Goal: Task Accomplishment & Management: Complete application form

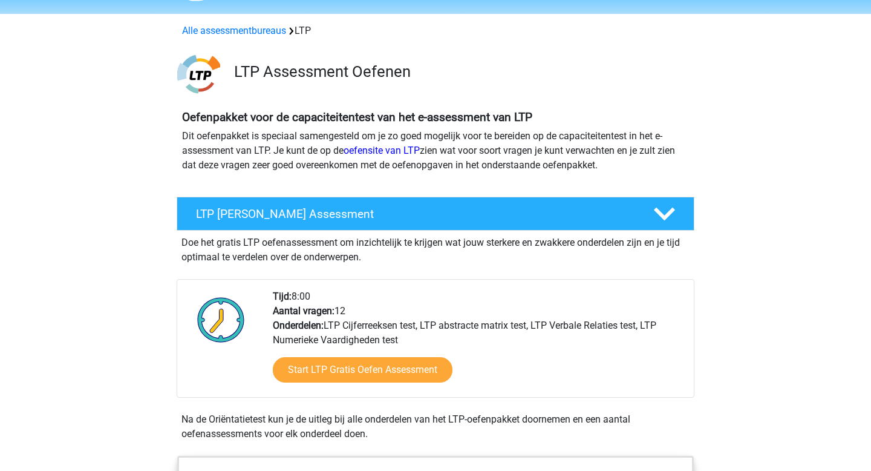
scroll to position [137, 0]
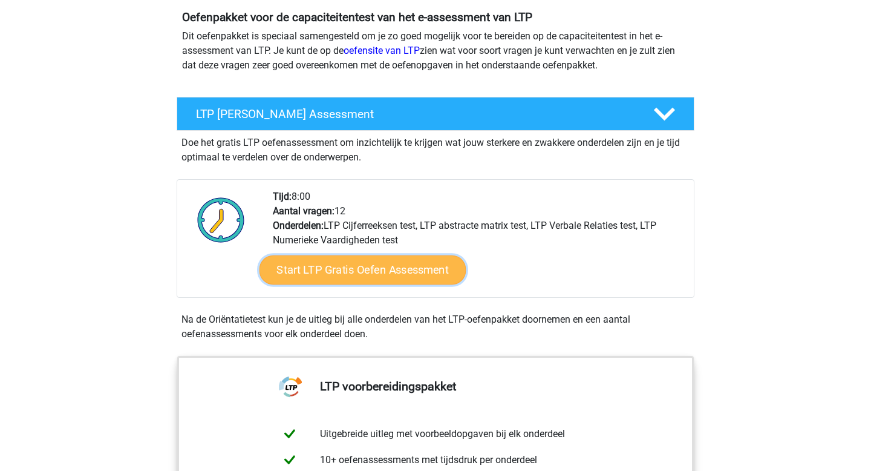
click at [352, 281] on link "Start LTP Gratis Oefen Assessment" at bounding box center [363, 269] width 207 height 29
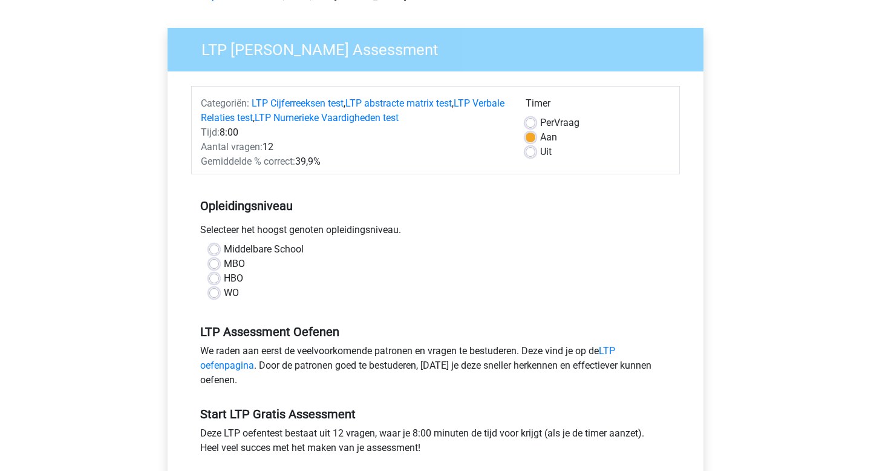
scroll to position [73, 0]
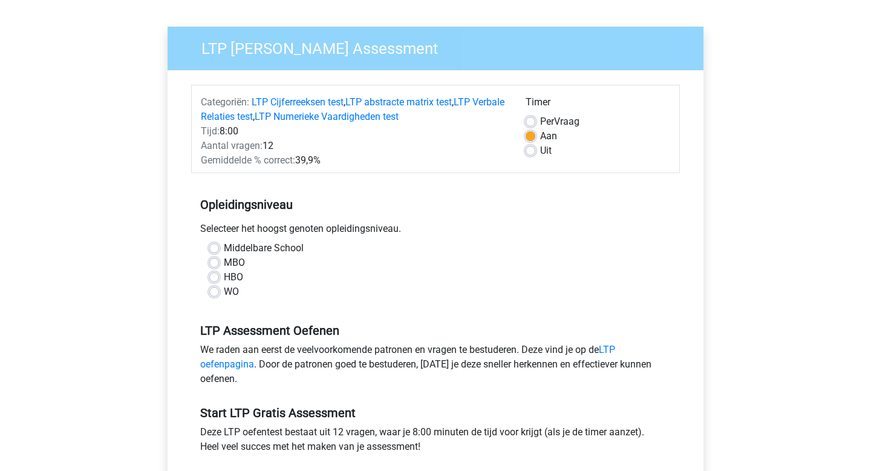
click at [221, 276] on div "HBO" at bounding box center [435, 277] width 452 height 15
click at [224, 281] on label "HBO" at bounding box center [233, 277] width 19 height 15
click at [214, 281] on input "HBO" at bounding box center [214, 276] width 10 height 12
radio input "true"
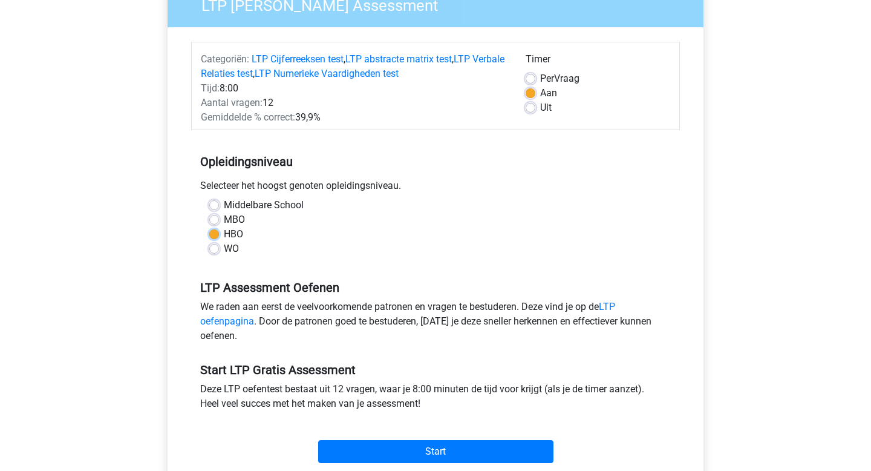
scroll to position [116, 0]
click at [224, 216] on label "MBO" at bounding box center [234, 219] width 21 height 15
click at [215, 216] on input "MBO" at bounding box center [214, 218] width 10 height 12
radio input "true"
click at [224, 233] on label "HBO" at bounding box center [233, 233] width 19 height 15
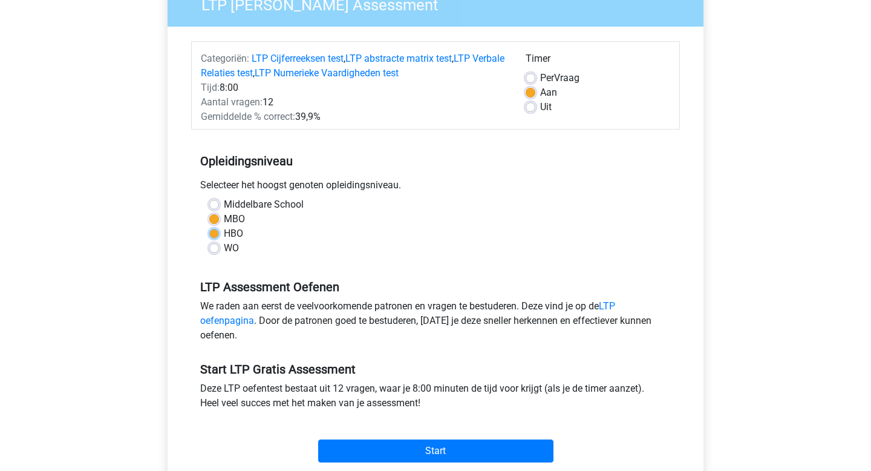
click at [215, 233] on input "HBO" at bounding box center [214, 232] width 10 height 12
radio input "true"
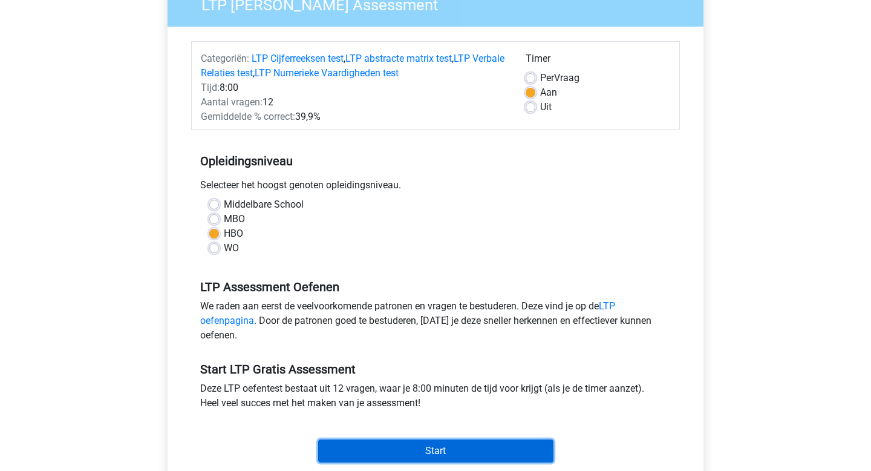
click at [391, 452] on input "Start" at bounding box center [435, 450] width 235 height 23
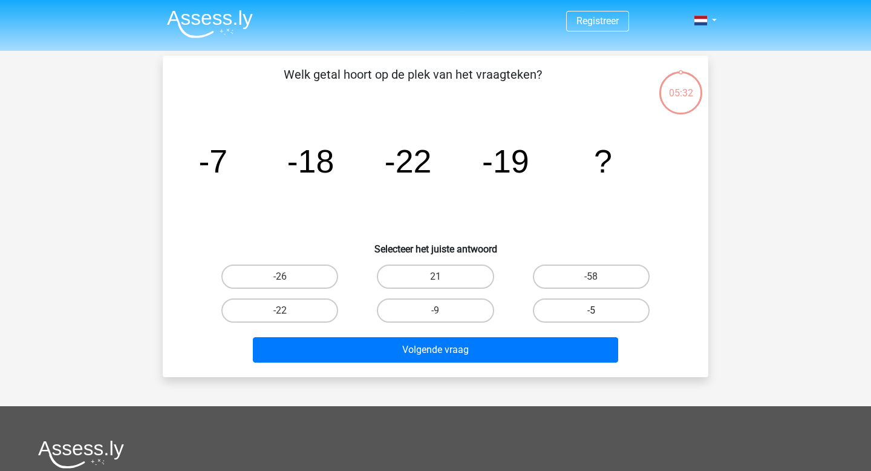
click at [561, 304] on label "-5" at bounding box center [591, 310] width 117 height 24
click at [591, 310] on input "-5" at bounding box center [595, 314] width 8 height 8
radio input "true"
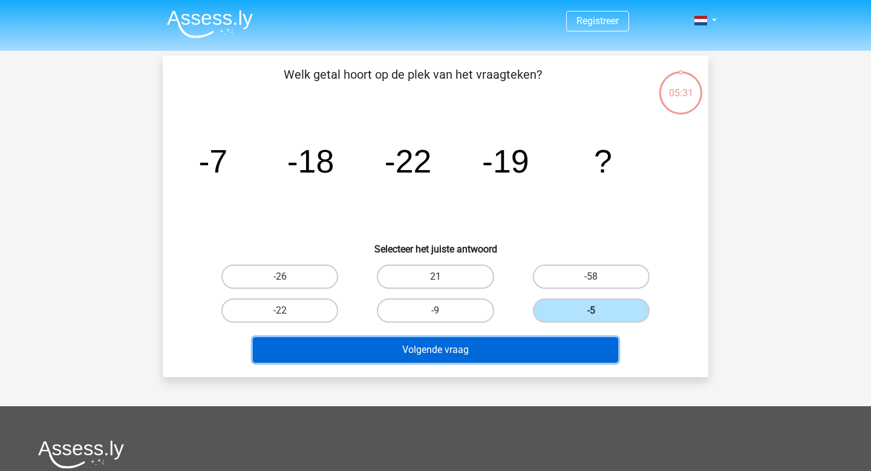
click at [485, 347] on button "Volgende vraag" at bounding box center [436, 349] width 366 height 25
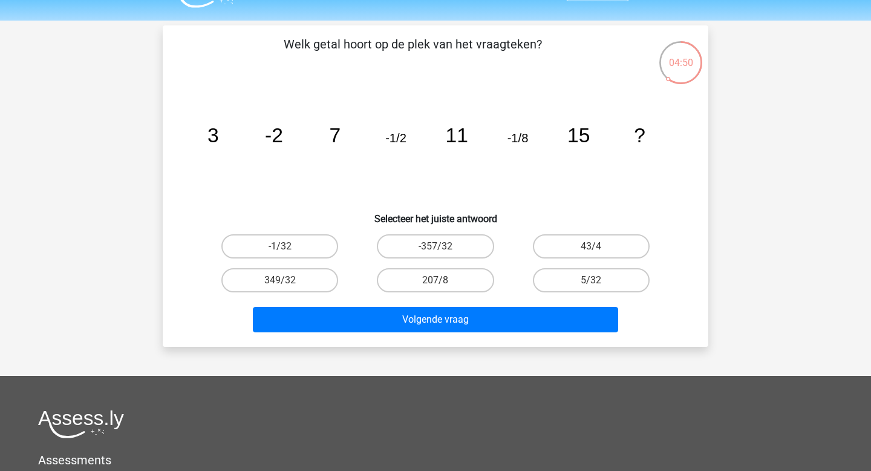
scroll to position [29, 0]
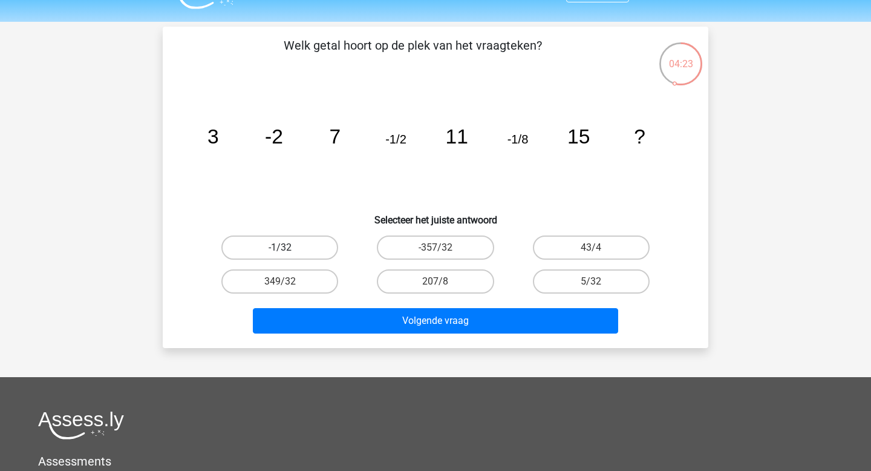
click at [294, 248] on label "-1/32" at bounding box center [279, 247] width 117 height 24
click at [288, 248] on input "-1/32" at bounding box center [284, 251] width 8 height 8
radio input "true"
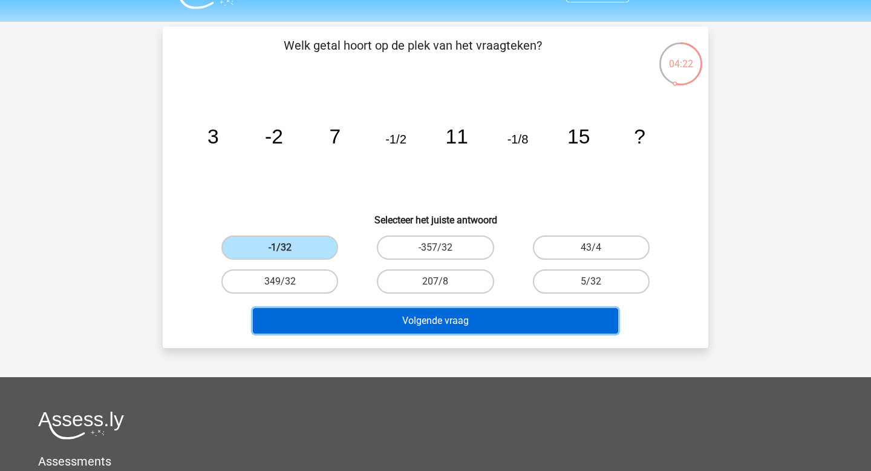
click at [440, 322] on button "Volgende vraag" at bounding box center [436, 320] width 366 height 25
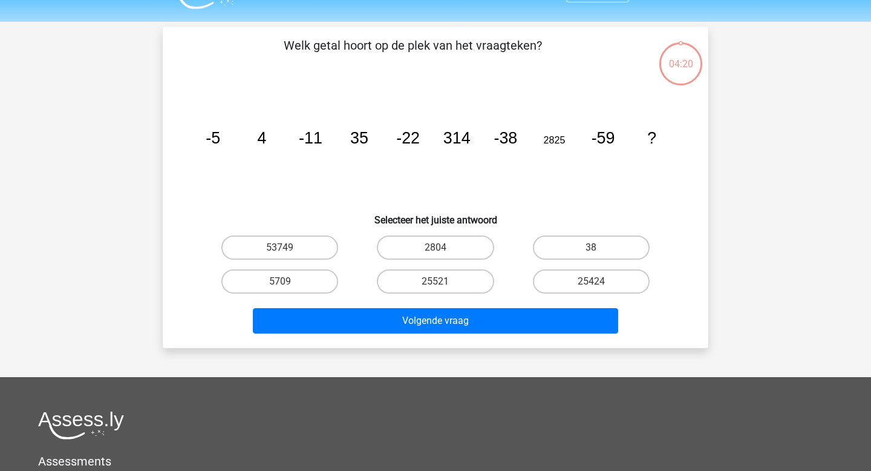
scroll to position [56, 0]
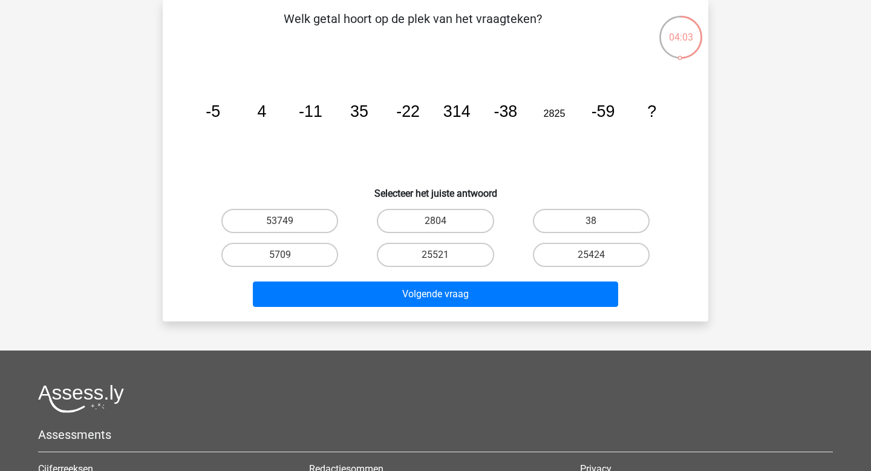
click at [603, 122] on icon "image/svg+xml -5 4 -11 35 -22 314 -38 2825 -59 ?" at bounding box center [436, 117] width 488 height 122
click at [472, 220] on label "2804" at bounding box center [435, 221] width 117 height 24
click at [443, 221] on input "2804" at bounding box center [440, 225] width 8 height 8
radio input "true"
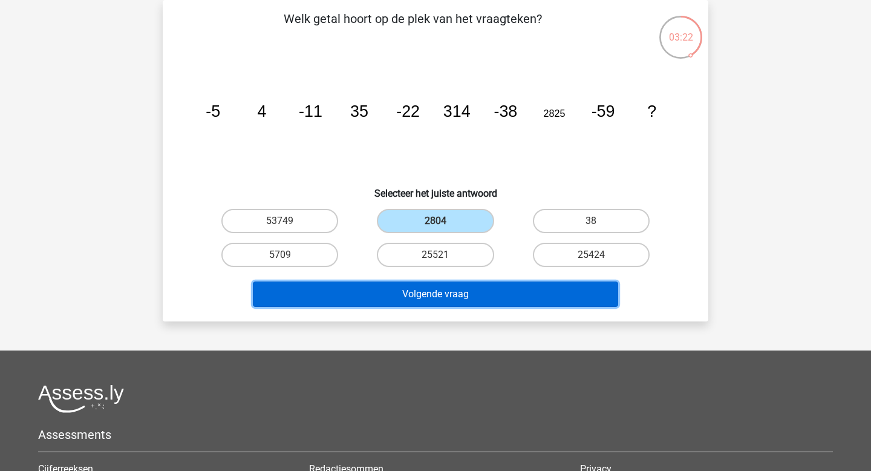
click at [429, 293] on button "Volgende vraag" at bounding box center [436, 293] width 366 height 25
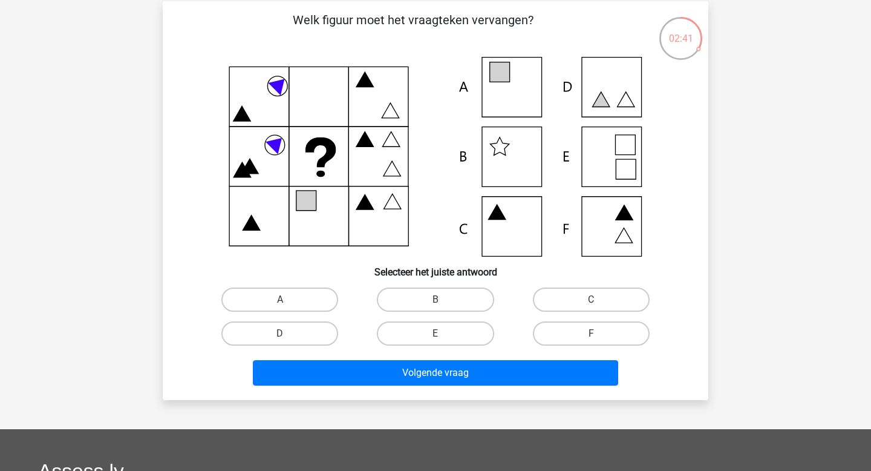
scroll to position [51, 0]
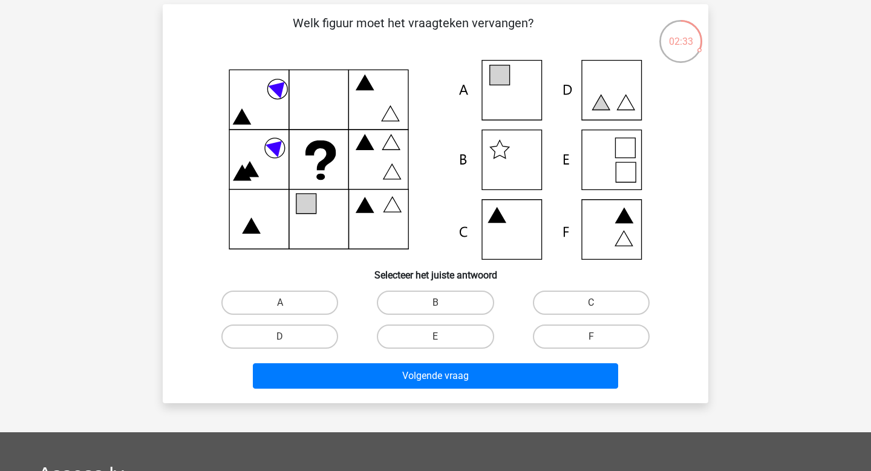
click at [622, 152] on icon at bounding box center [436, 160] width 488 height 200
click at [429, 335] on label "E" at bounding box center [435, 336] width 117 height 24
click at [436, 336] on input "E" at bounding box center [440, 340] width 8 height 8
radio input "true"
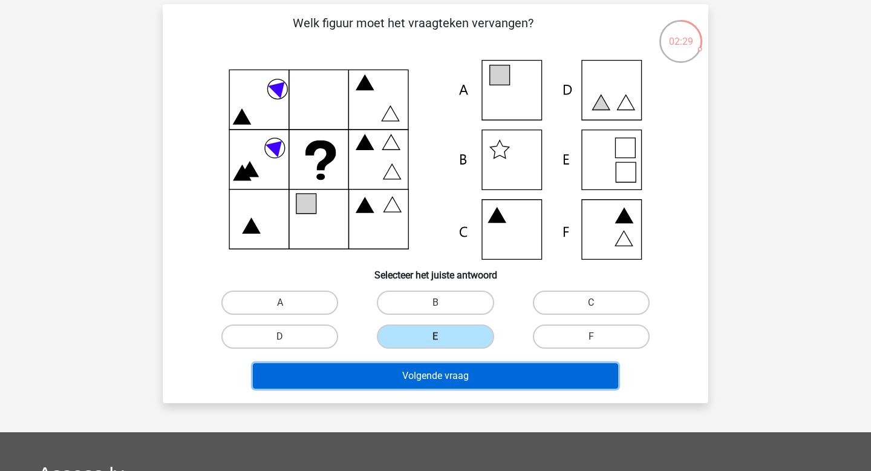
click at [421, 374] on button "Volgende vraag" at bounding box center [436, 375] width 366 height 25
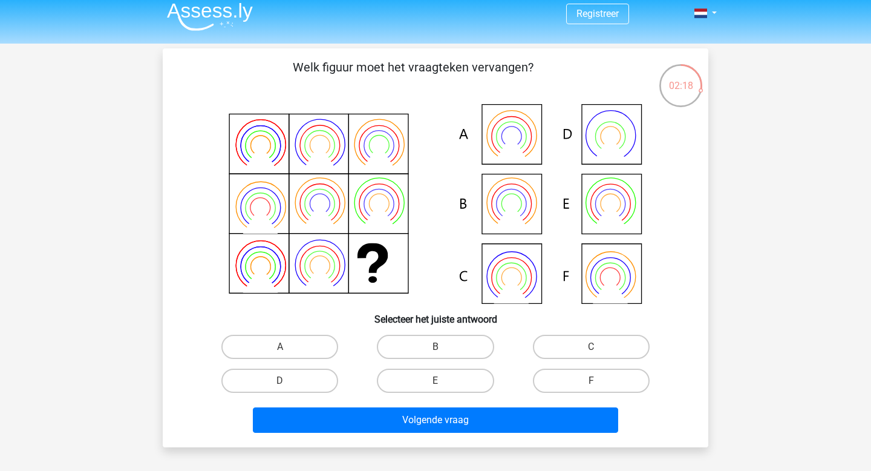
scroll to position [9, 0]
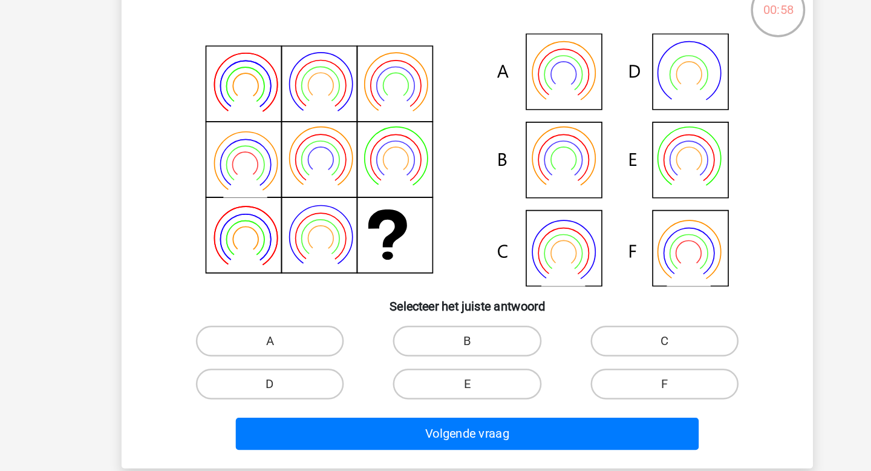
click at [529, 134] on icon at bounding box center [436, 202] width 488 height 200
click at [292, 338] on label "A" at bounding box center [279, 345] width 117 height 24
click at [288, 345] on input "A" at bounding box center [284, 349] width 8 height 8
radio input "true"
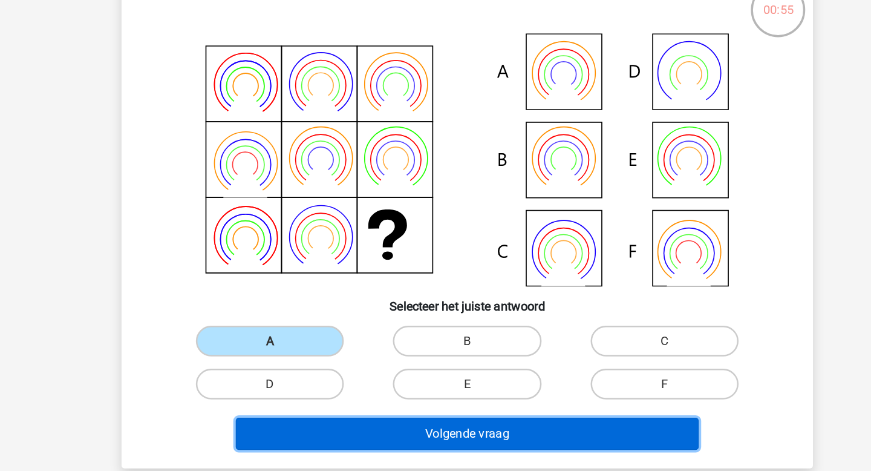
click at [424, 416] on button "Volgende vraag" at bounding box center [436, 417] width 366 height 25
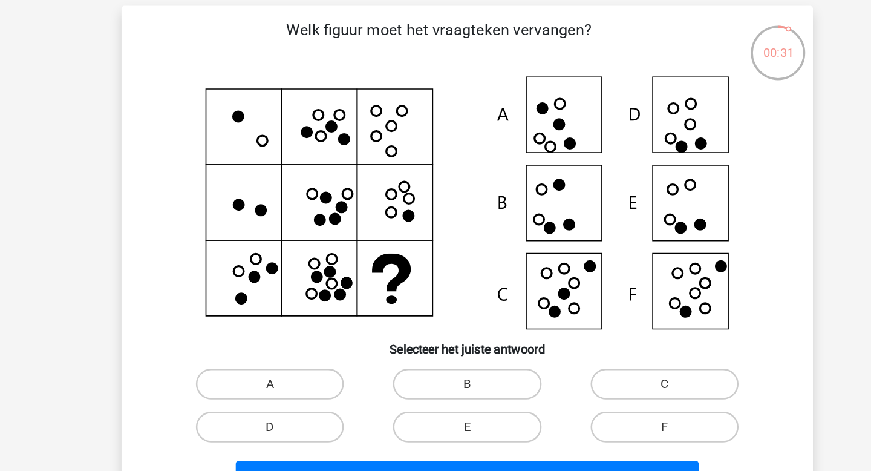
scroll to position [0, 0]
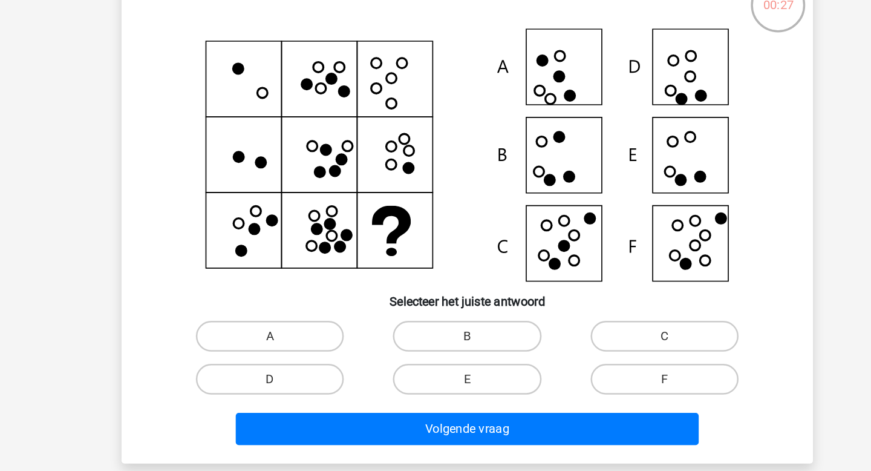
click at [514, 270] on icon at bounding box center [436, 211] width 488 height 200
click at [590, 353] on label "C" at bounding box center [591, 354] width 117 height 24
click at [591, 354] on input "C" at bounding box center [595, 358] width 8 height 8
radio input "true"
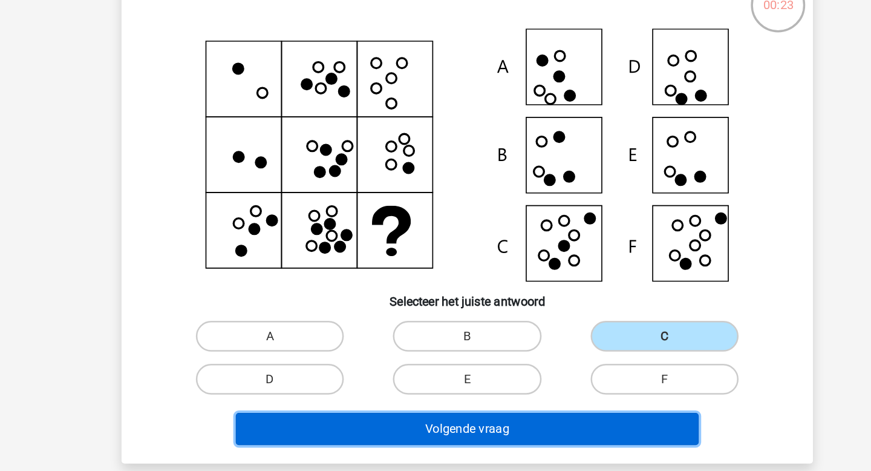
click at [454, 428] on button "Volgende vraag" at bounding box center [436, 426] width 366 height 25
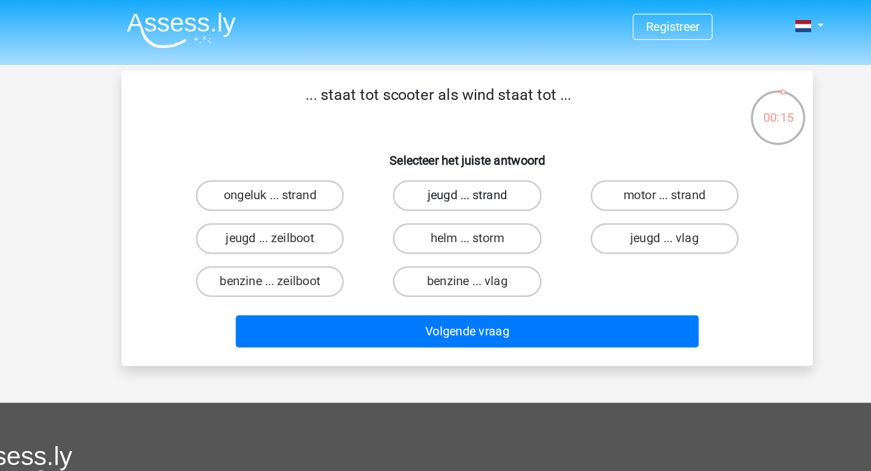
click at [447, 162] on label "jeugd ... strand" at bounding box center [435, 154] width 117 height 24
click at [443, 162] on input "jeugd ... strand" at bounding box center [440, 158] width 8 height 8
radio input "true"
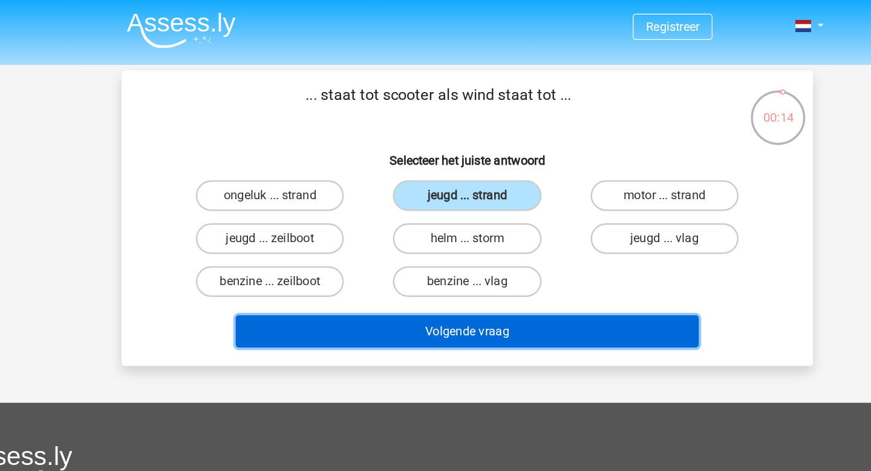
click at [437, 260] on button "Volgende vraag" at bounding box center [436, 261] width 366 height 25
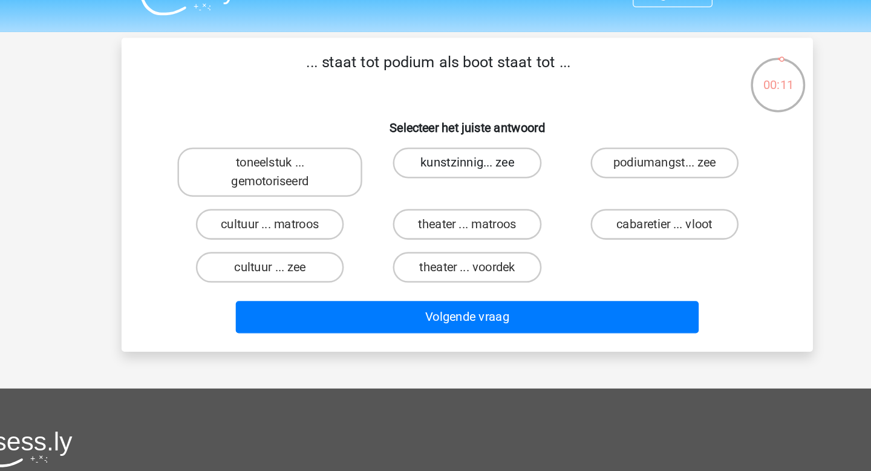
click at [456, 161] on label "kunstzinnig... zee" at bounding box center [435, 154] width 117 height 24
click at [443, 161] on input "kunstzinnig... zee" at bounding box center [440, 158] width 8 height 8
radio input "true"
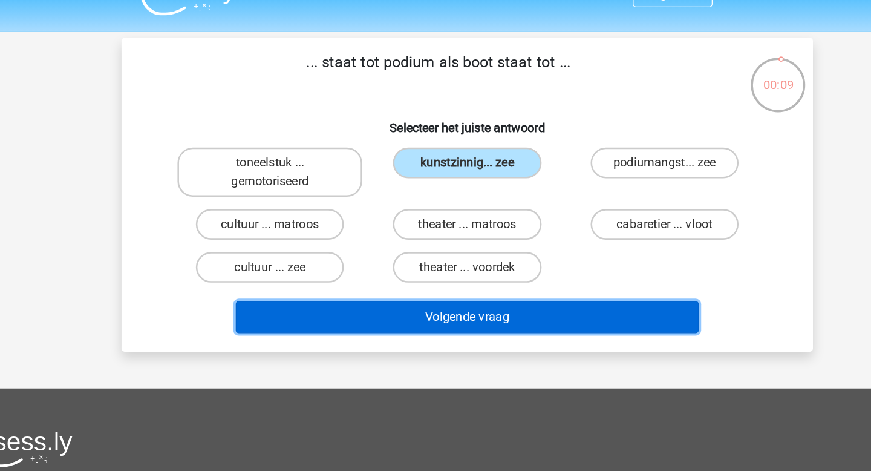
click at [449, 280] on button "Volgende vraag" at bounding box center [436, 275] width 366 height 25
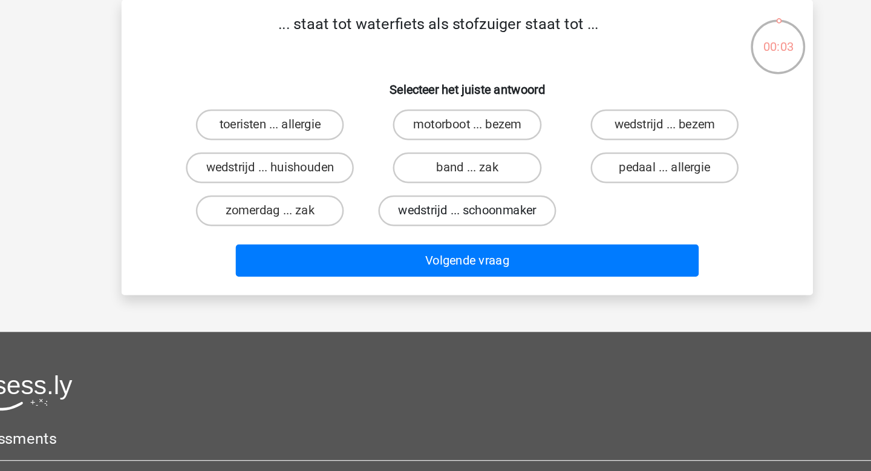
click at [469, 220] on label "wedstrijd ... schoonmaker" at bounding box center [435, 222] width 140 height 24
click at [443, 222] on input "wedstrijd ... schoonmaker" at bounding box center [440, 226] width 8 height 8
radio input "true"
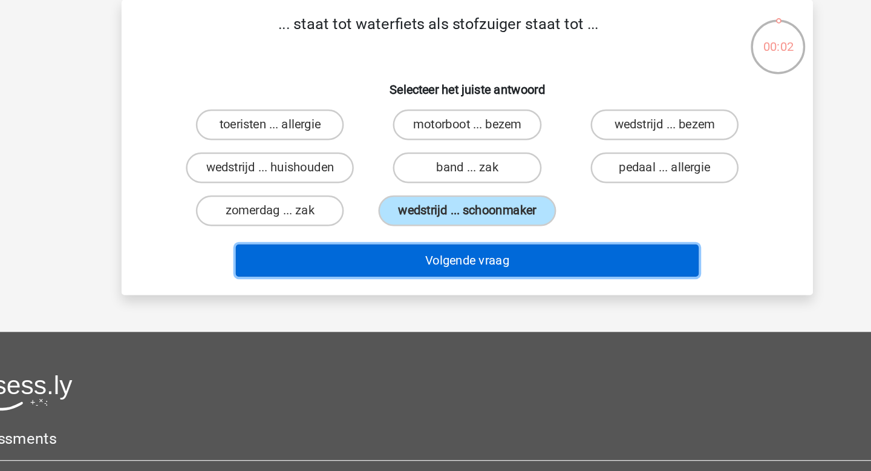
click at [435, 259] on button "Volgende vraag" at bounding box center [436, 261] width 366 height 25
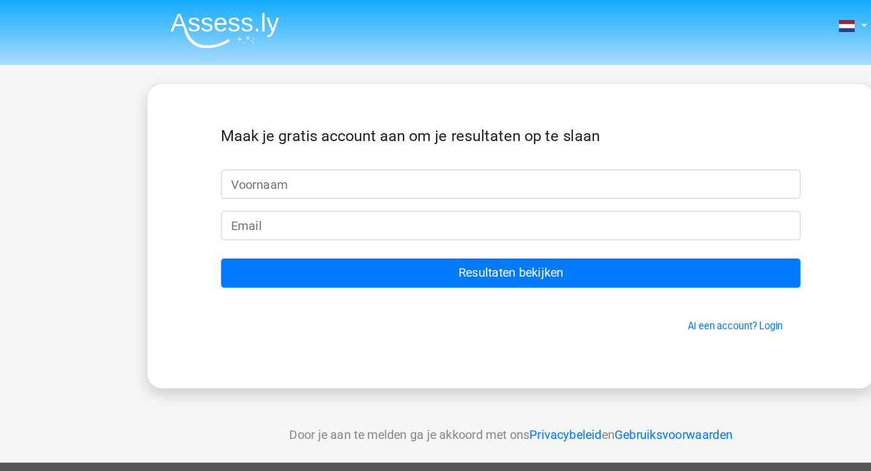
click at [299, 150] on input "text" at bounding box center [435, 145] width 457 height 23
type input "Haben"
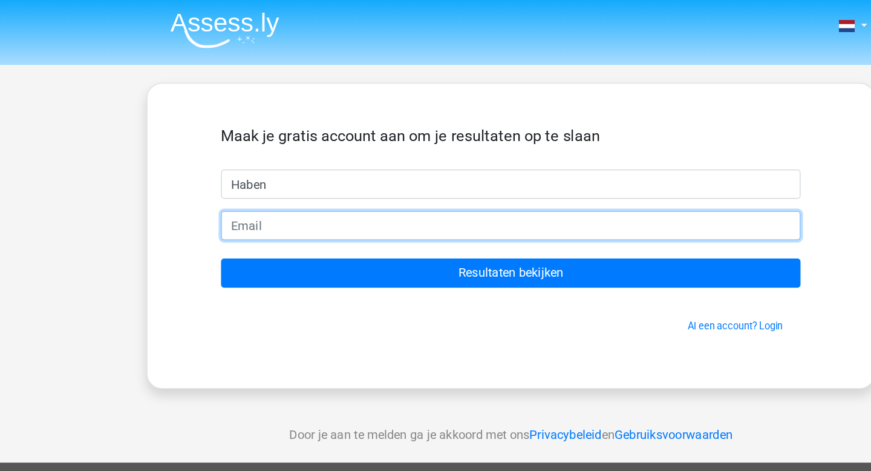
click at [273, 180] on input "email" at bounding box center [435, 177] width 457 height 23
type input "[EMAIL_ADDRESS][DOMAIN_NAME]"
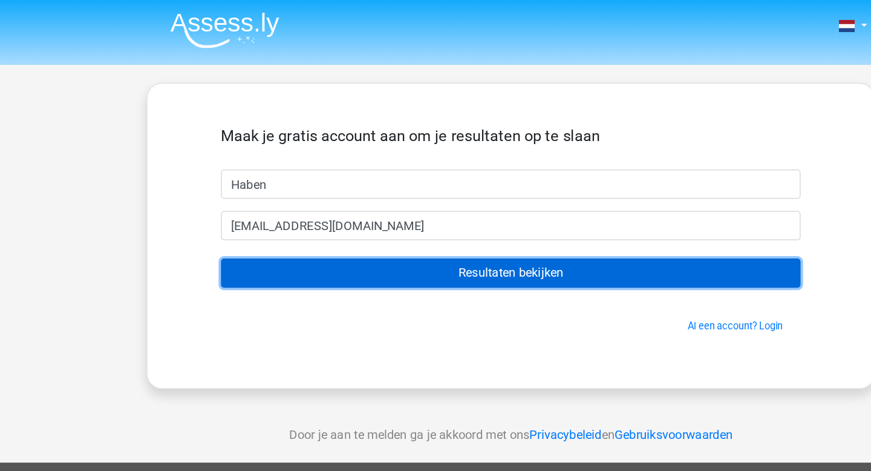
click at [426, 214] on input "Resultaten bekijken" at bounding box center [435, 215] width 457 height 23
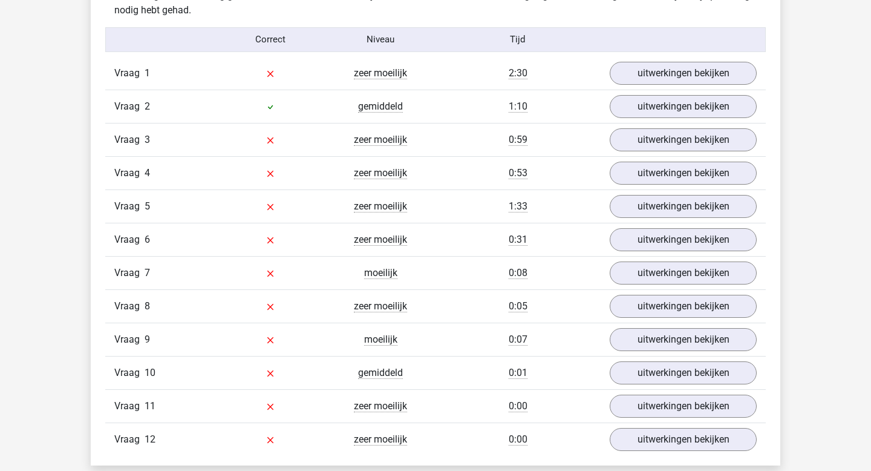
scroll to position [1321, 0]
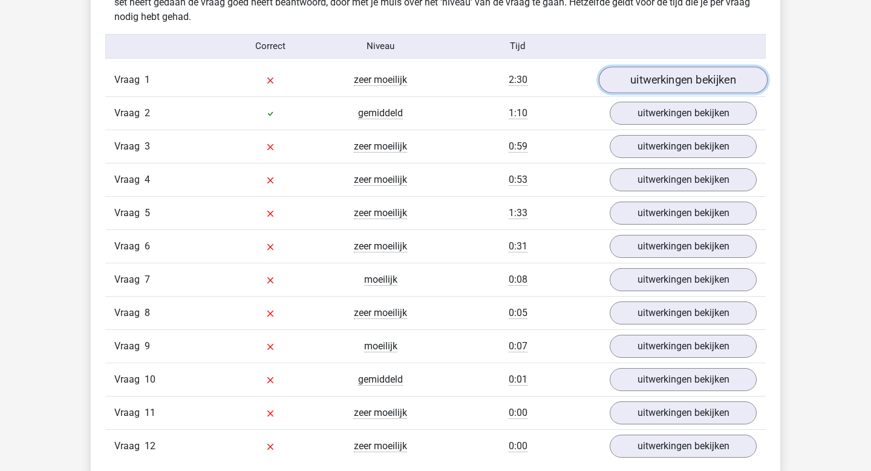
click at [664, 79] on link "uitwerkingen bekijken" at bounding box center [683, 80] width 169 height 27
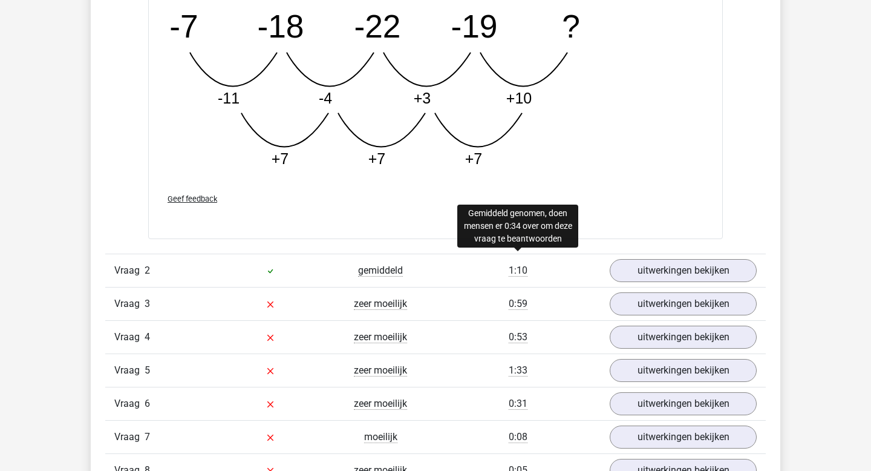
scroll to position [1831, 0]
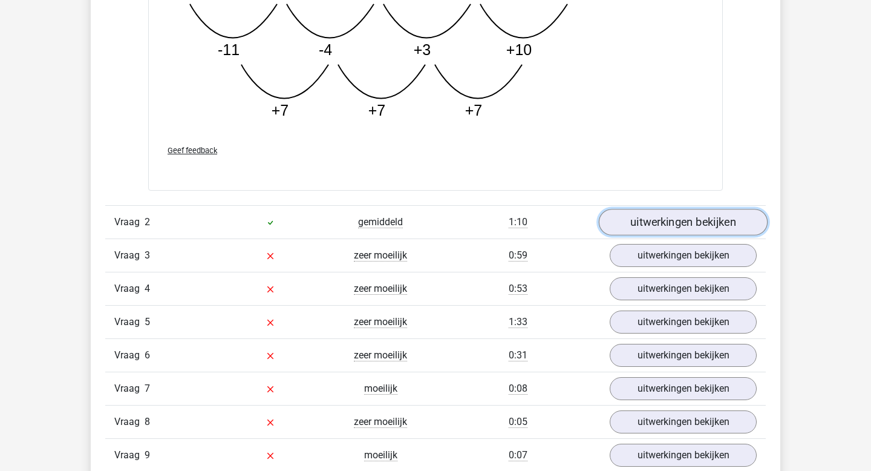
click at [658, 227] on link "uitwerkingen bekijken" at bounding box center [683, 222] width 169 height 27
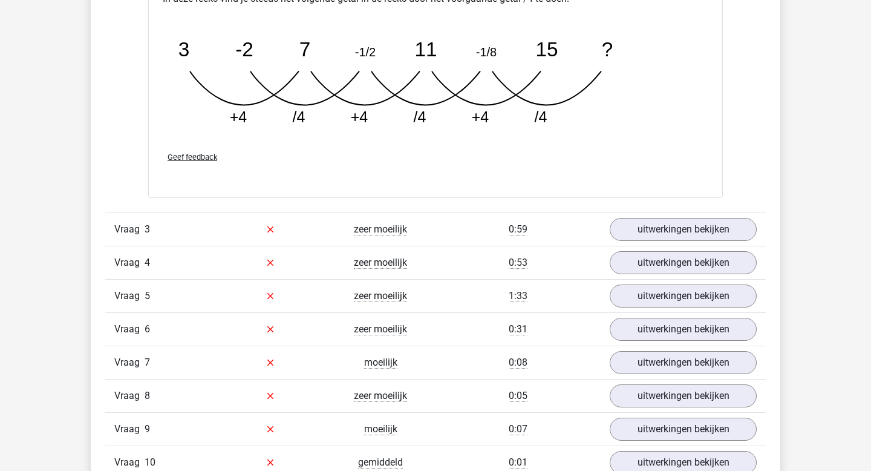
scroll to position [2451, 0]
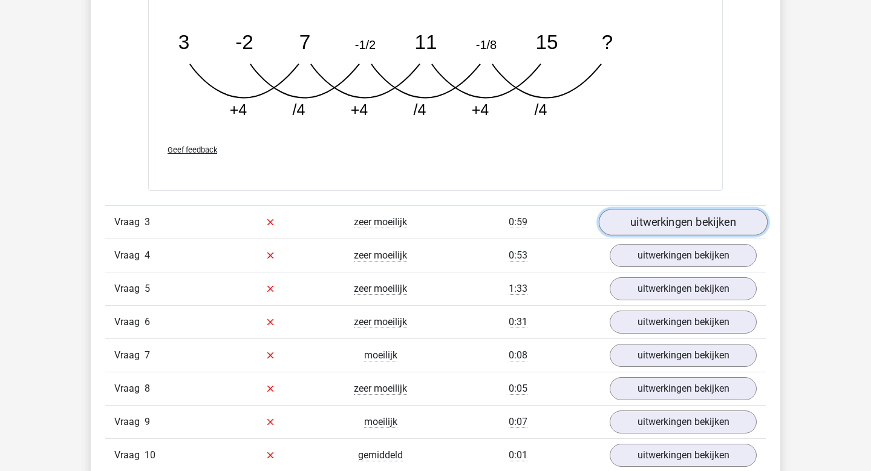
click at [670, 226] on link "uitwerkingen bekijken" at bounding box center [683, 222] width 169 height 27
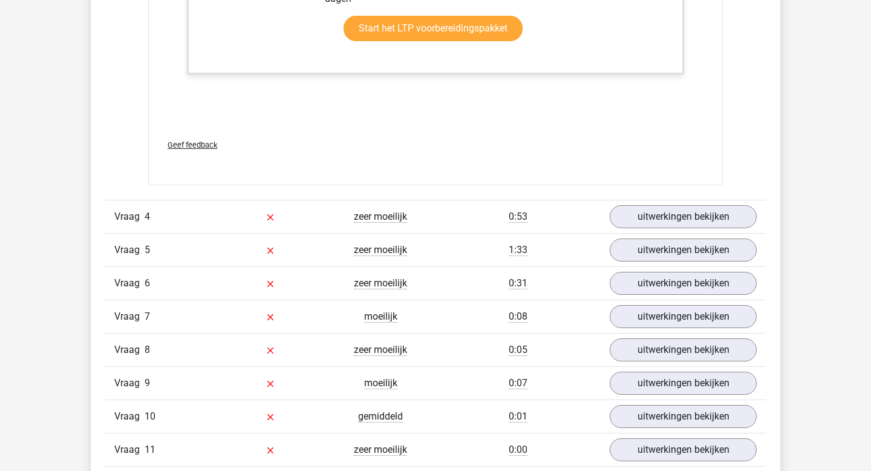
scroll to position [3131, 0]
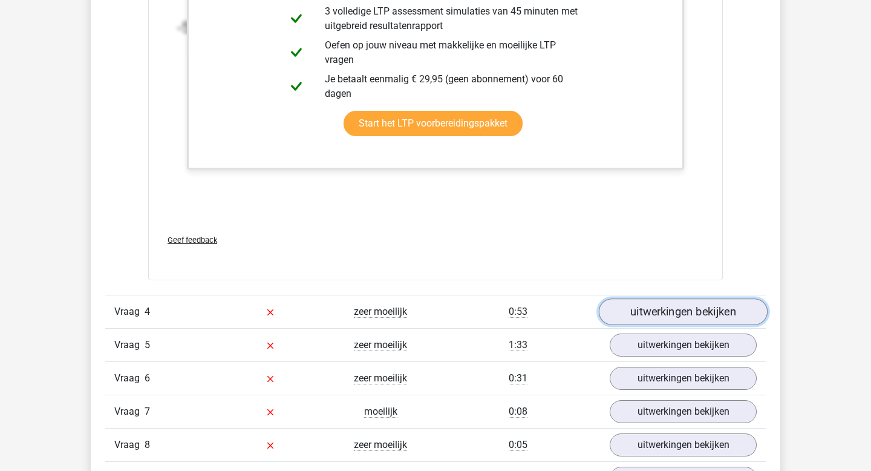
click at [662, 311] on link "uitwerkingen bekijken" at bounding box center [683, 311] width 169 height 27
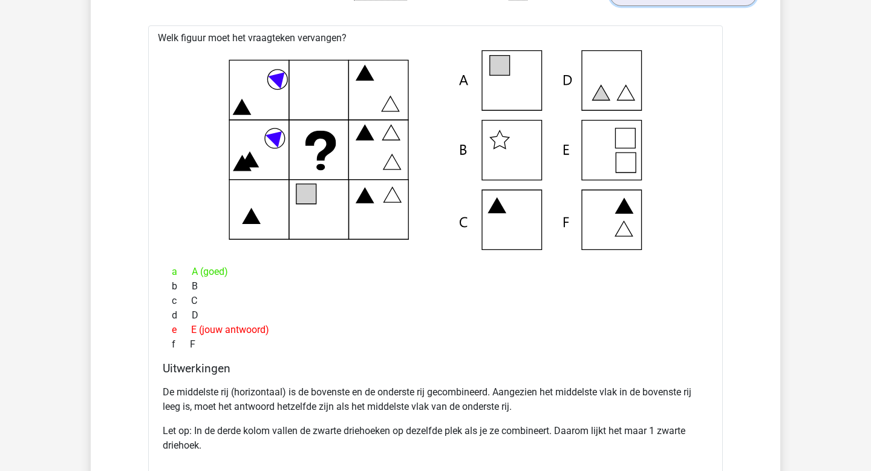
scroll to position [3444, 0]
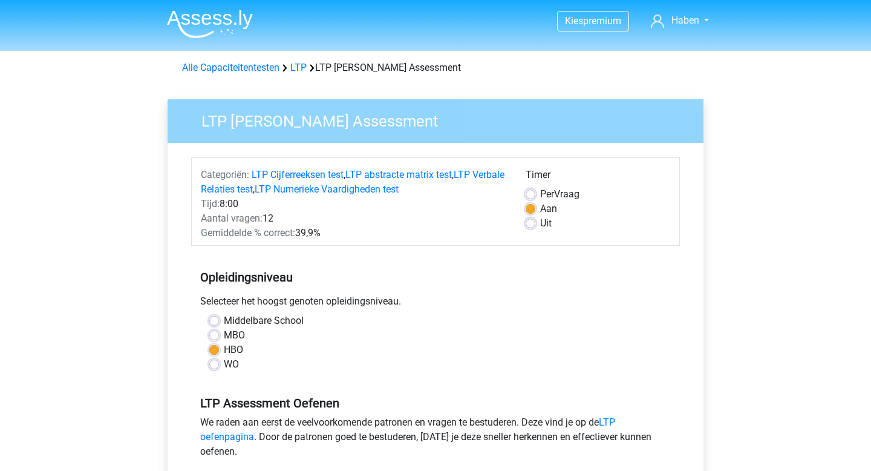
scroll to position [116, 0]
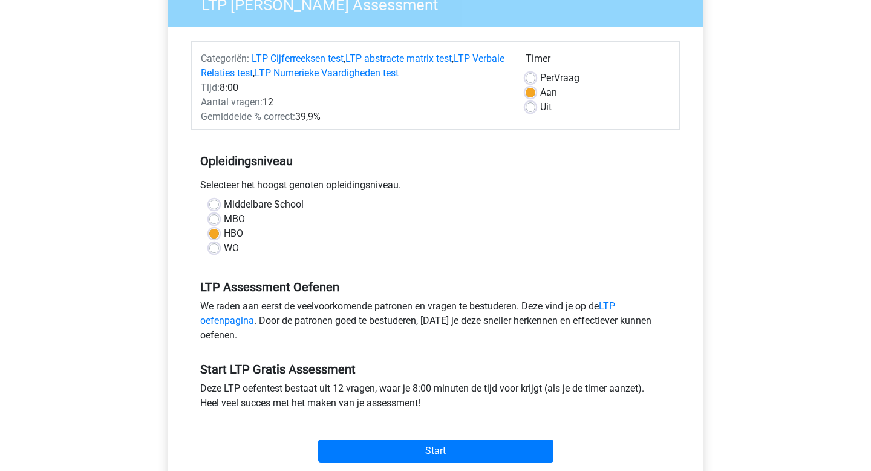
click at [224, 218] on label "MBO" at bounding box center [234, 219] width 21 height 15
click at [214, 218] on input "MBO" at bounding box center [214, 218] width 10 height 12
radio input "true"
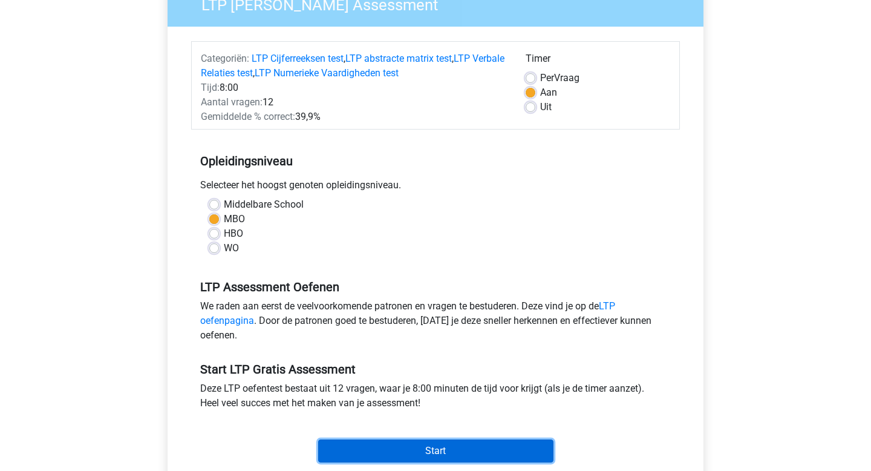
click at [407, 442] on input "Start" at bounding box center [435, 450] width 235 height 23
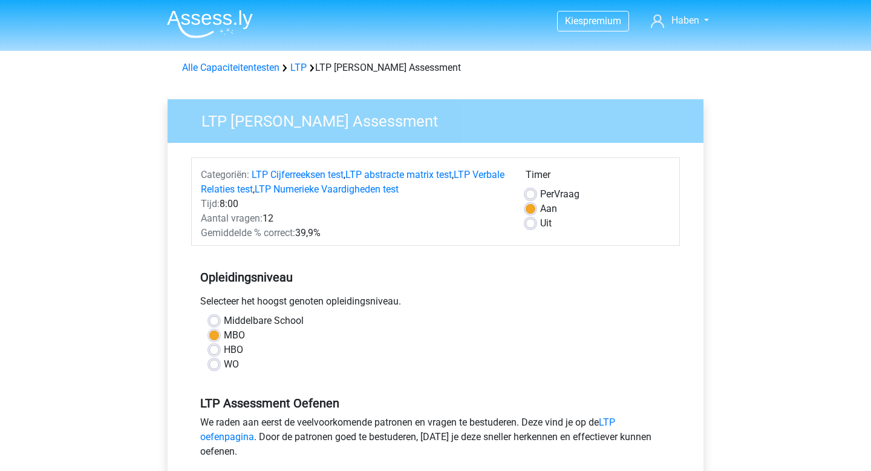
scroll to position [116, 0]
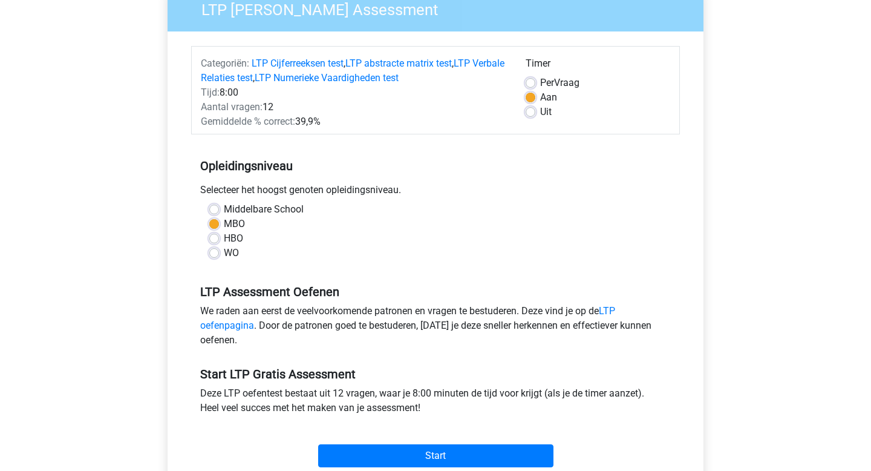
click at [224, 212] on label "Middelbare School" at bounding box center [264, 209] width 80 height 15
click at [218, 212] on input "Middelbare School" at bounding box center [214, 208] width 10 height 12
radio input "true"
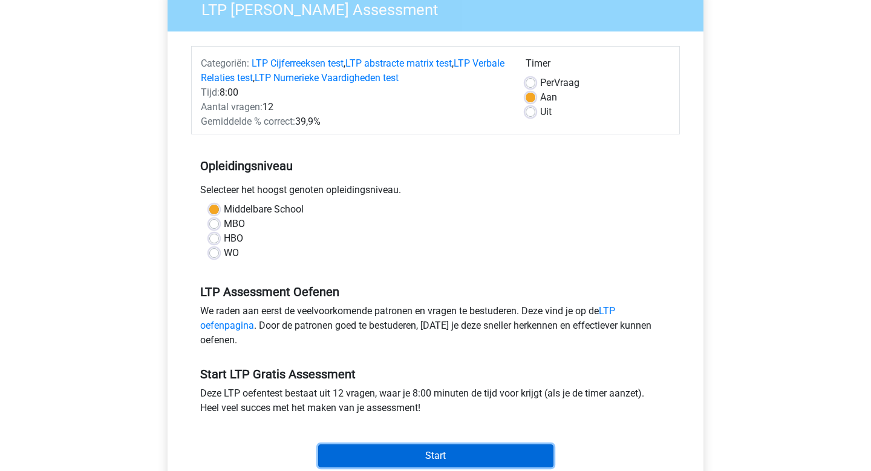
click at [379, 456] on input "Start" at bounding box center [435, 455] width 235 height 23
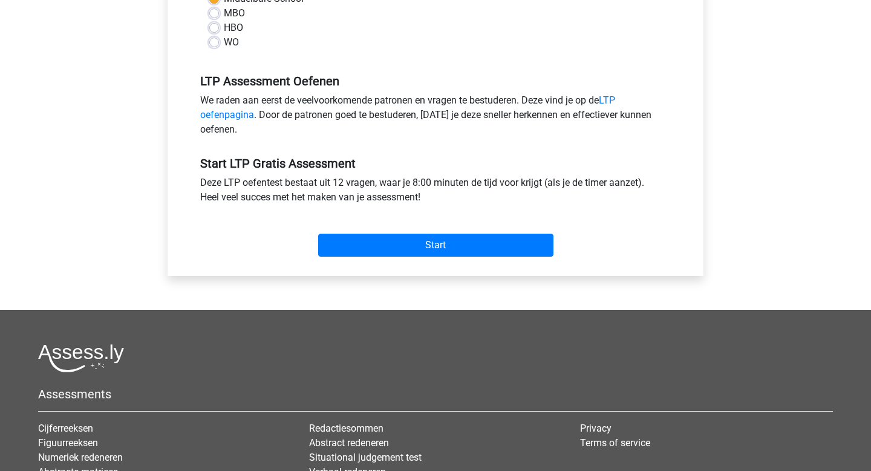
scroll to position [217, 0]
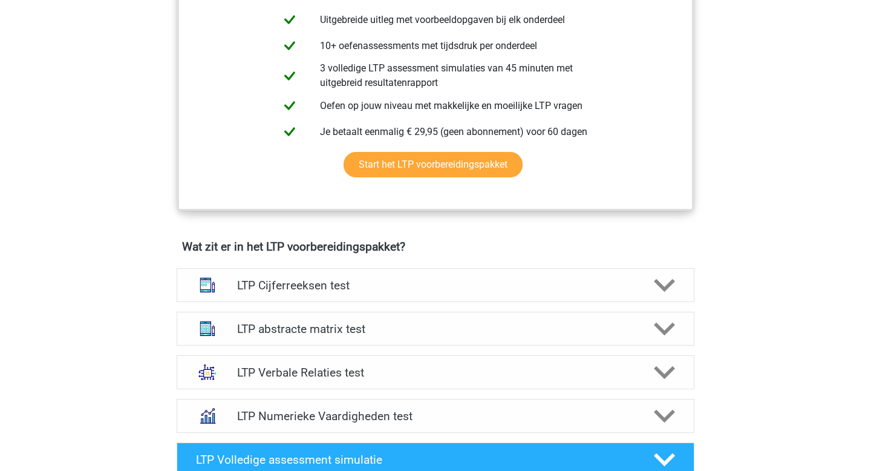
scroll to position [665, 0]
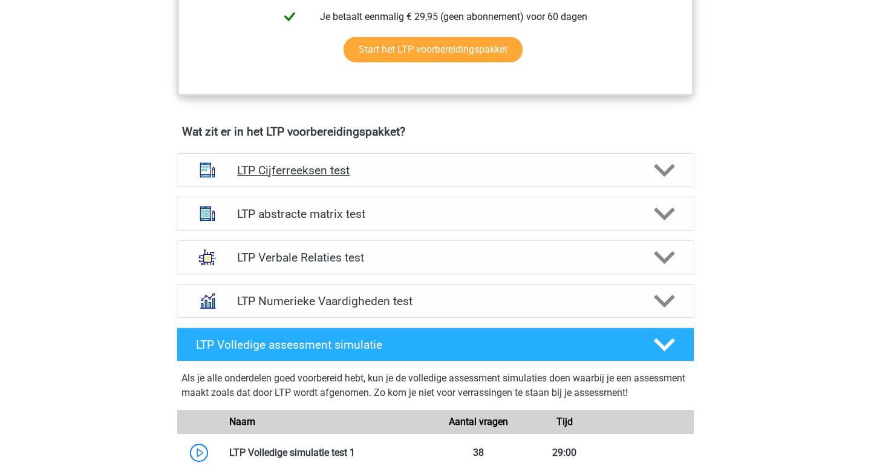
click at [656, 168] on polygon at bounding box center [664, 169] width 21 height 13
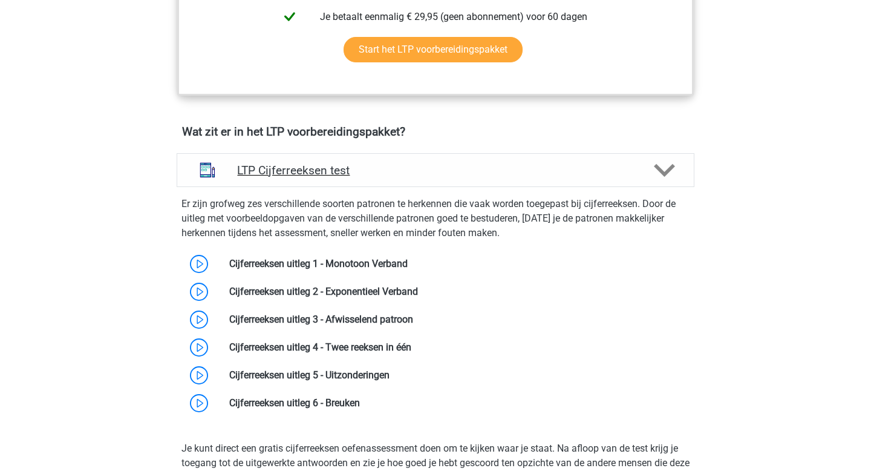
click at [656, 168] on polygon at bounding box center [664, 169] width 21 height 13
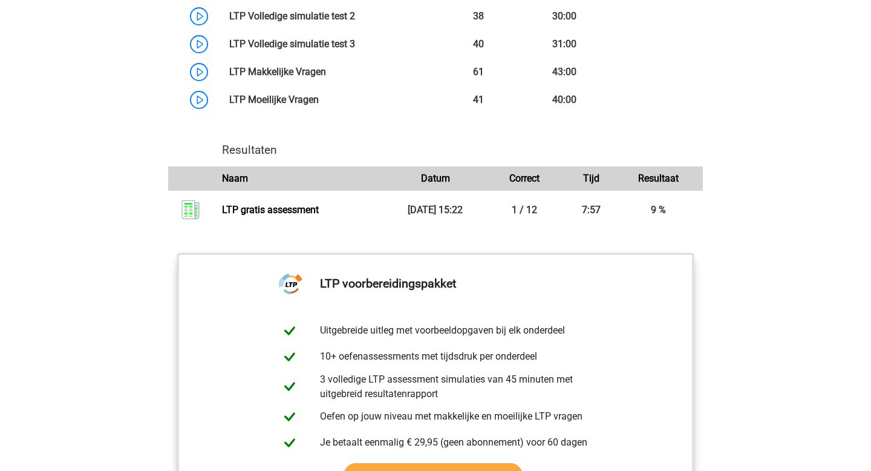
scroll to position [1130, 0]
